Goal: Entertainment & Leisure: Consume media (video, audio)

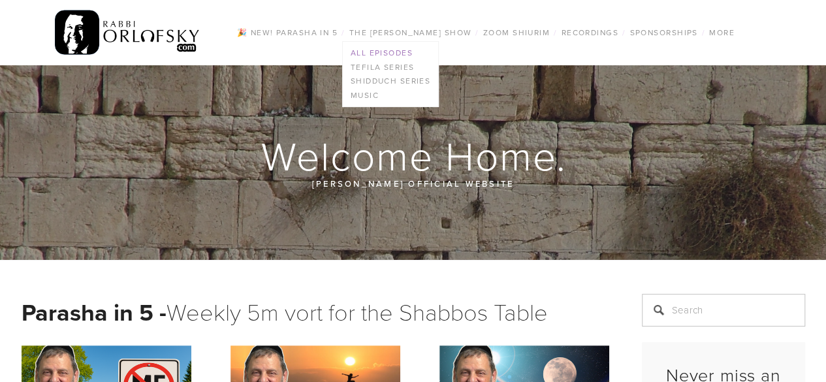
click at [370, 48] on link "All Episodes" at bounding box center [391, 53] width 96 height 14
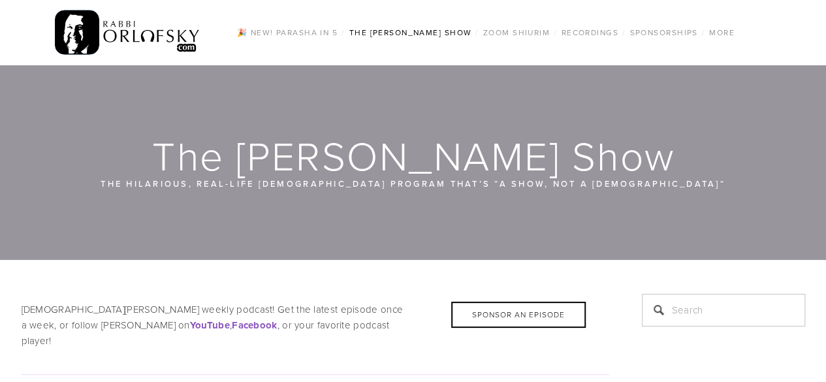
scroll to position [334, 0]
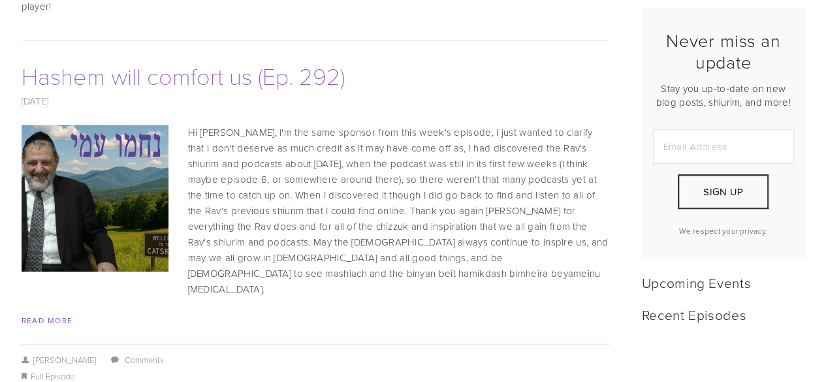
click at [242, 59] on link "Hashem will comfort us (Ep. 292)" at bounding box center [183, 75] width 323 height 32
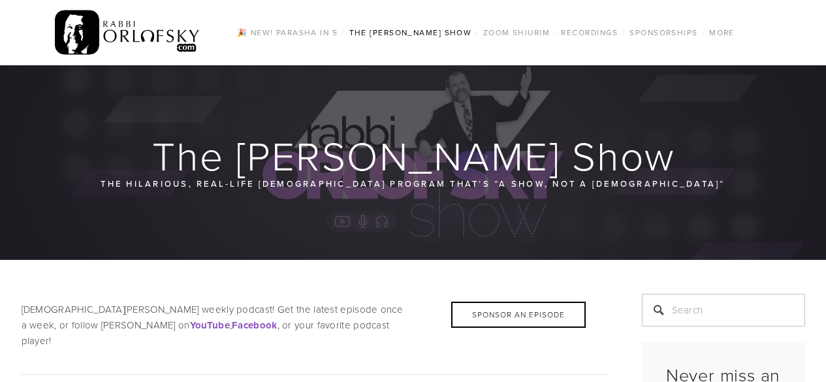
scroll to position [438, 0]
